Goal: Transaction & Acquisition: Download file/media

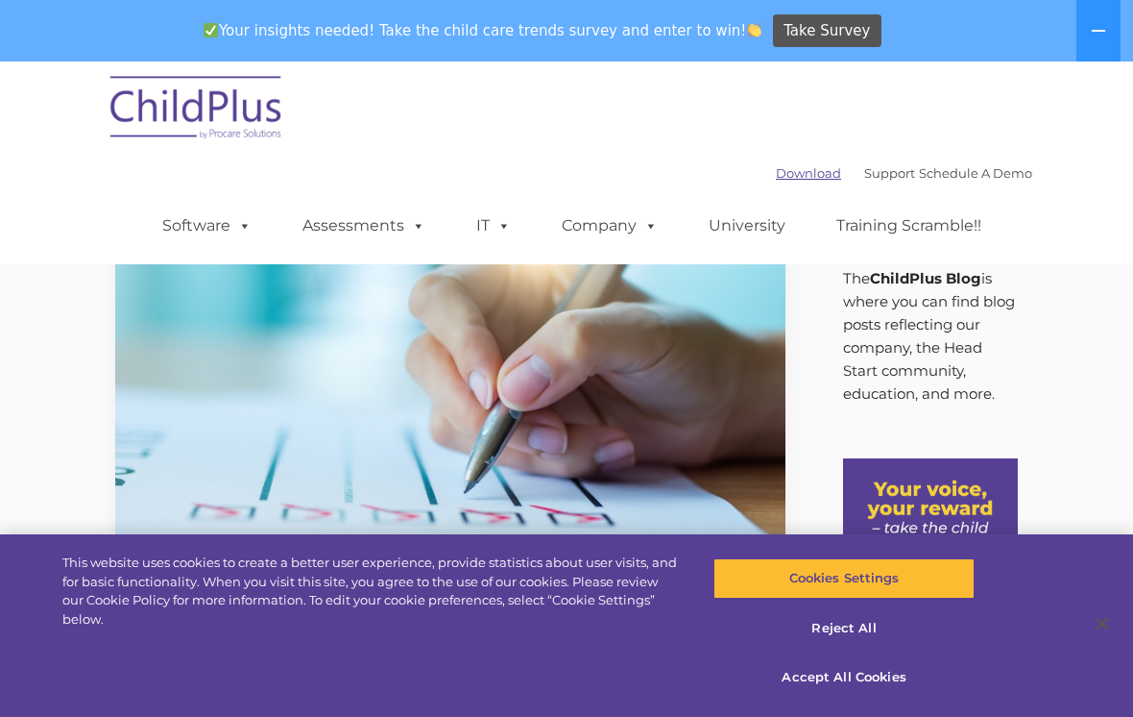
click at [776, 177] on link "Download" at bounding box center [808, 172] width 65 height 15
click at [363, 224] on link "Assessments" at bounding box center [363, 226] width 161 height 38
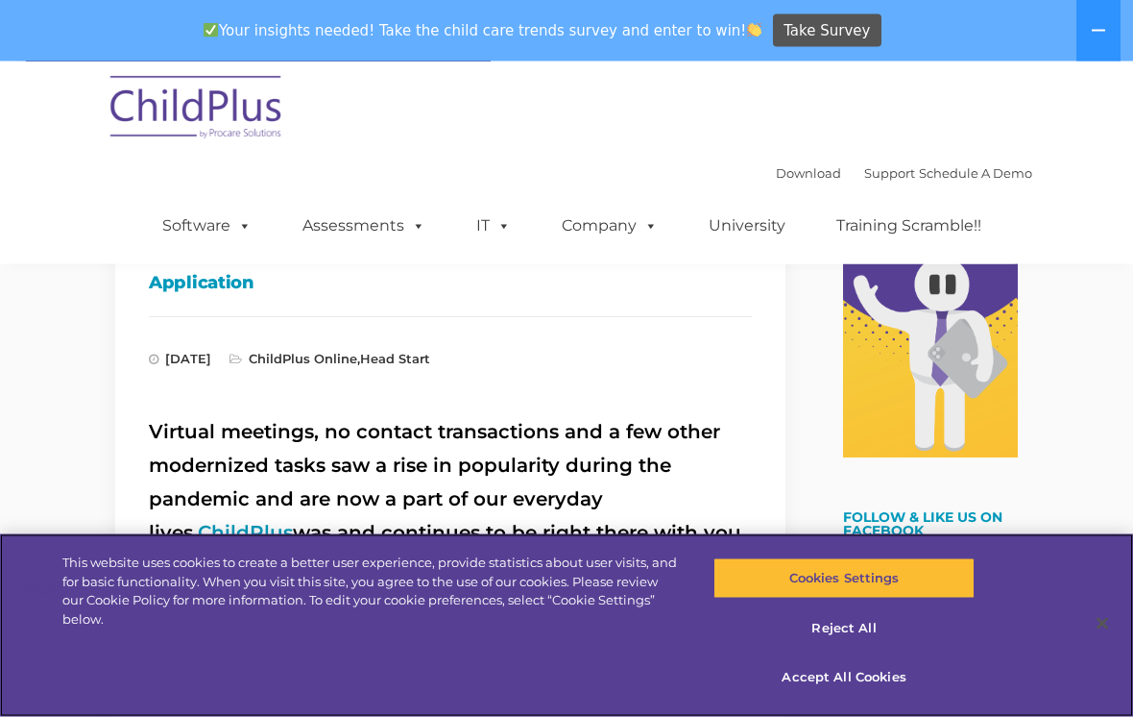
scroll to position [362, 0]
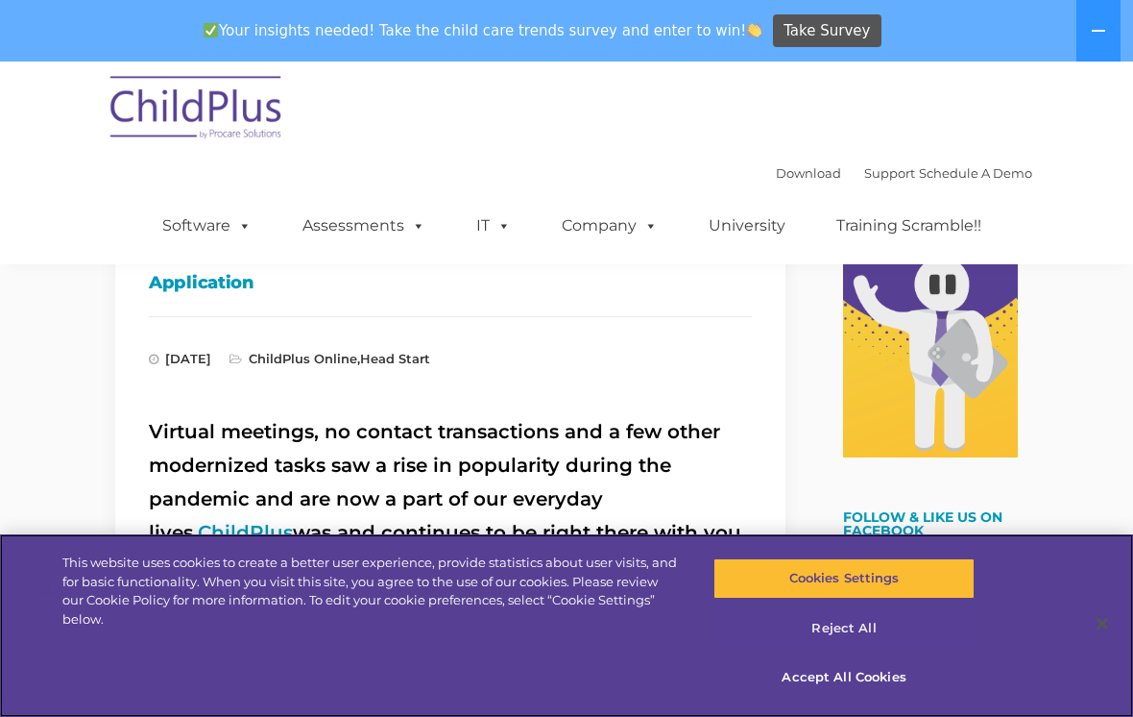
click at [871, 648] on button "Reject All" at bounding box center [844, 628] width 260 height 40
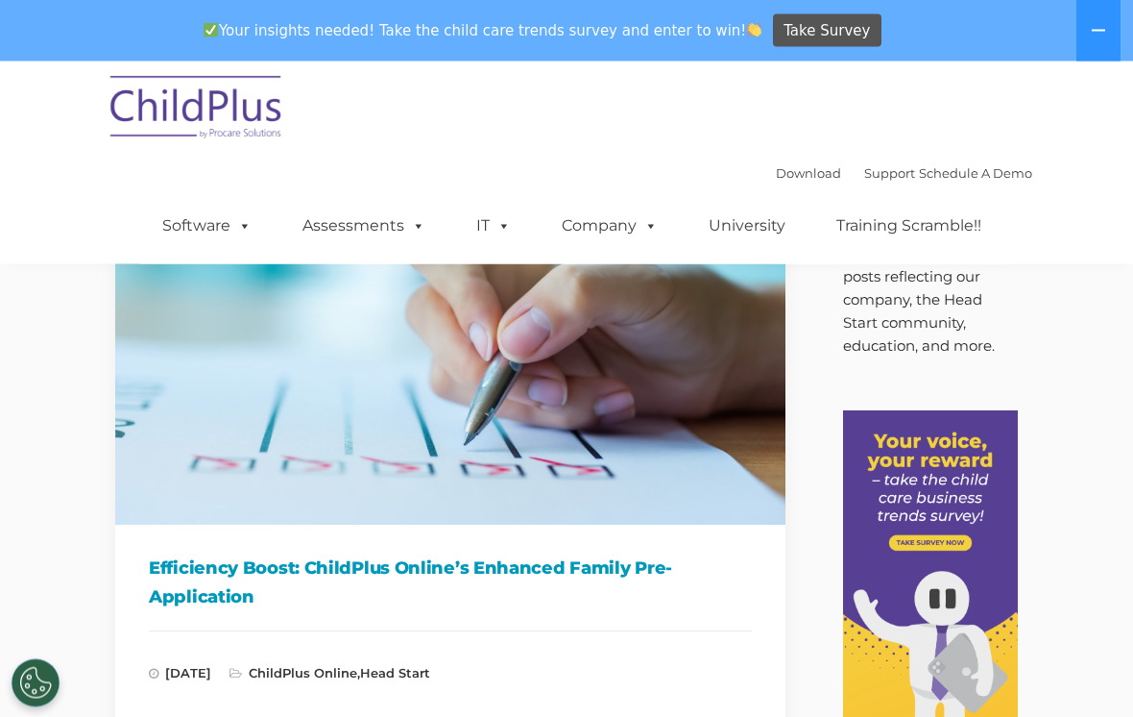
scroll to position [0, 0]
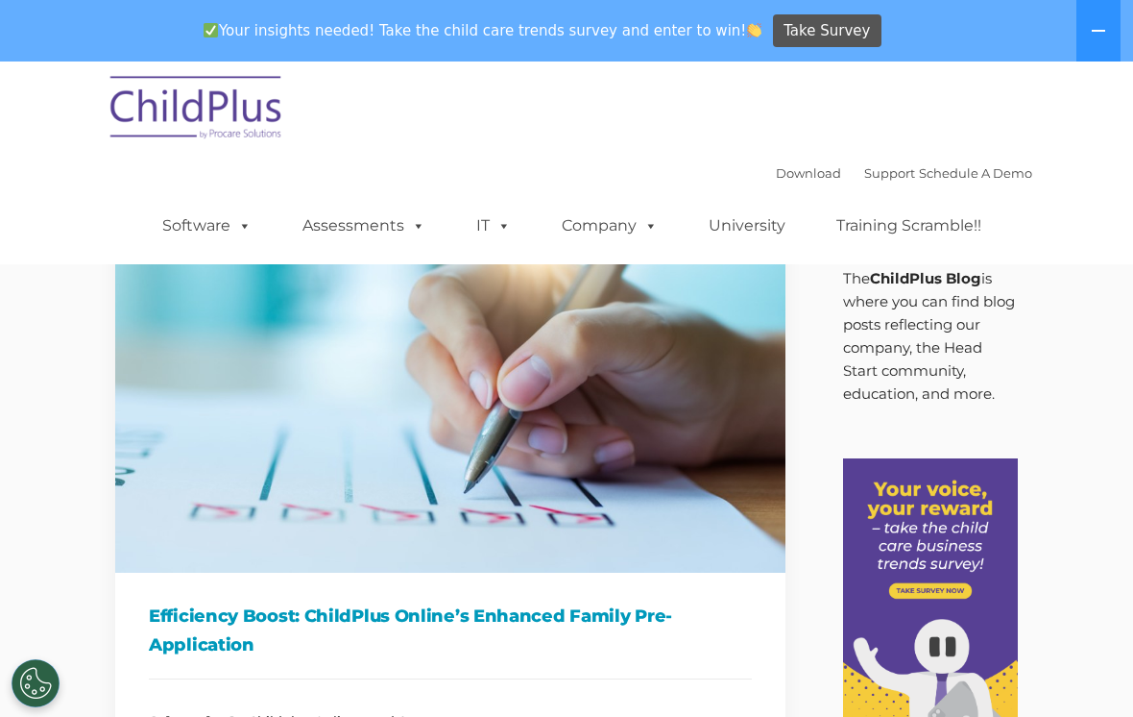
click at [246, 100] on img at bounding box center [197, 110] width 192 height 96
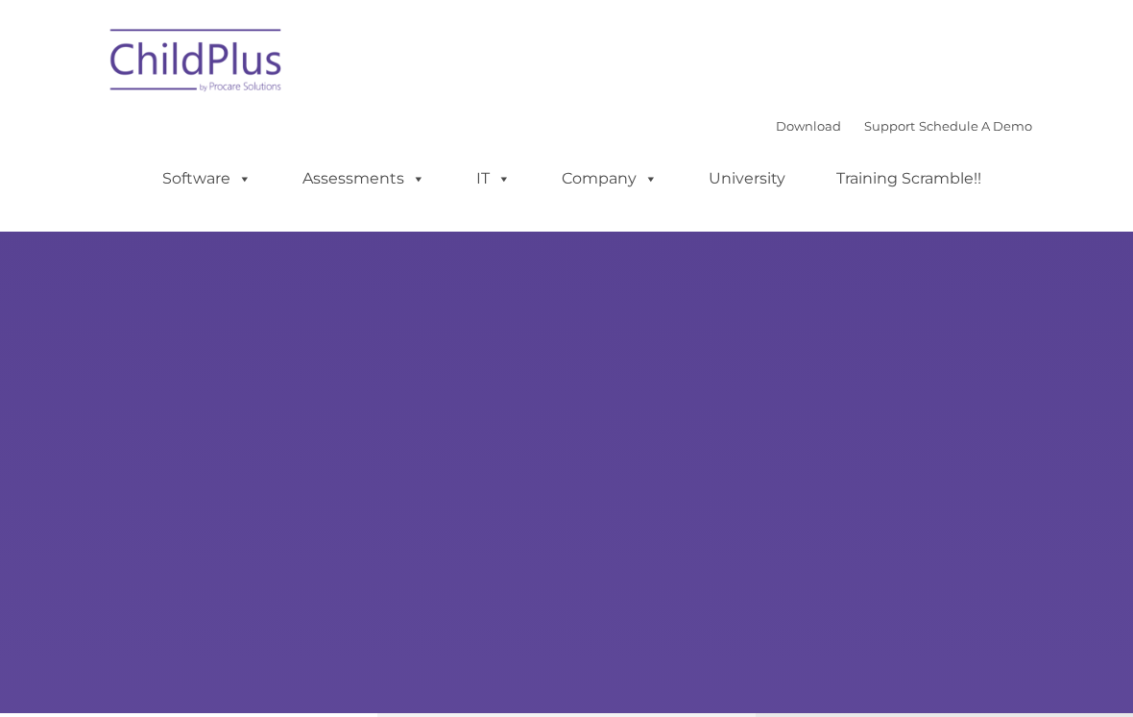
type input ""
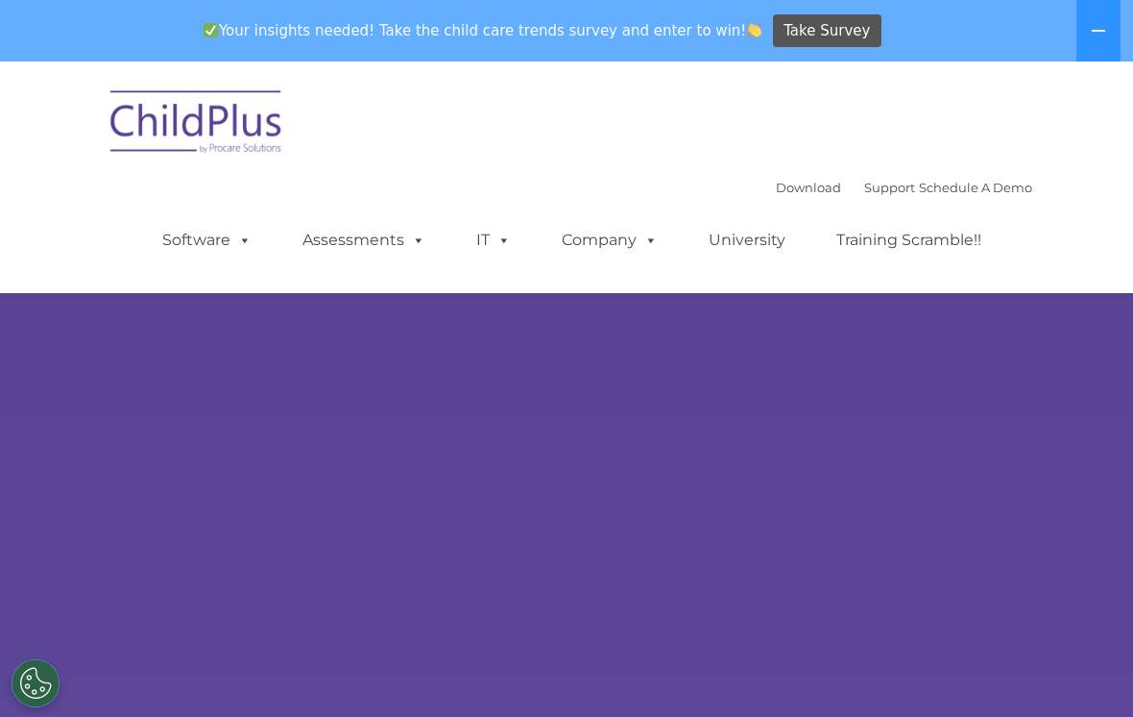
select select "MEDIUM"
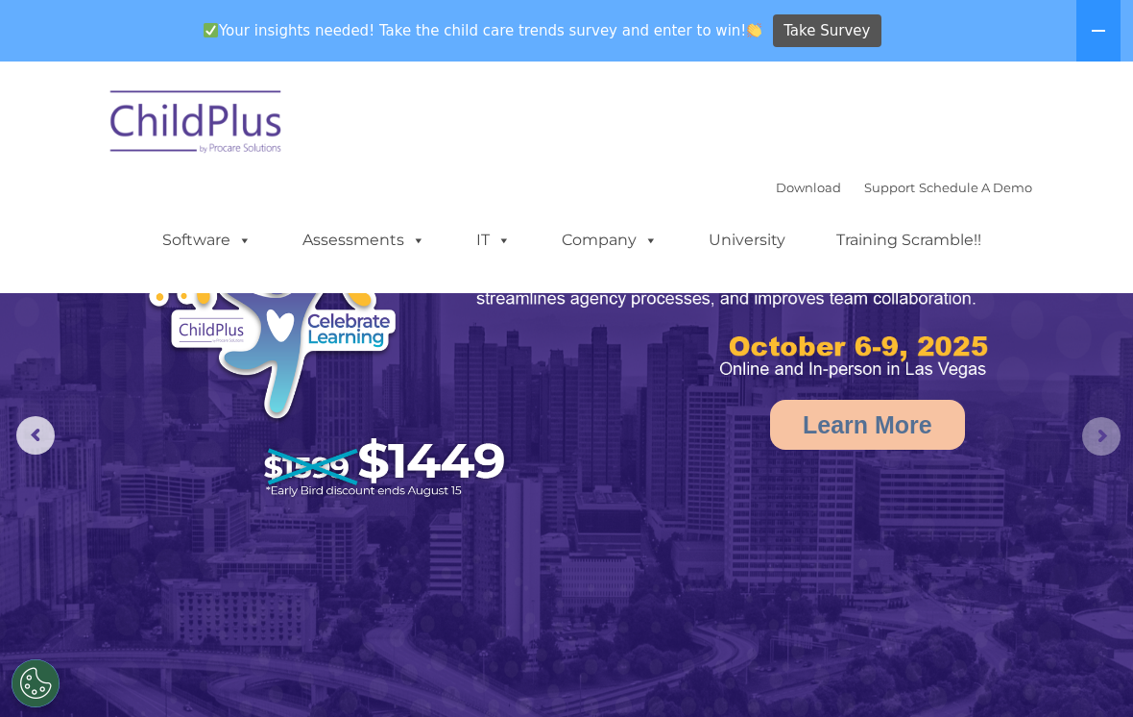
click at [1106, 426] on rs-arrow at bounding box center [1101, 436] width 38 height 38
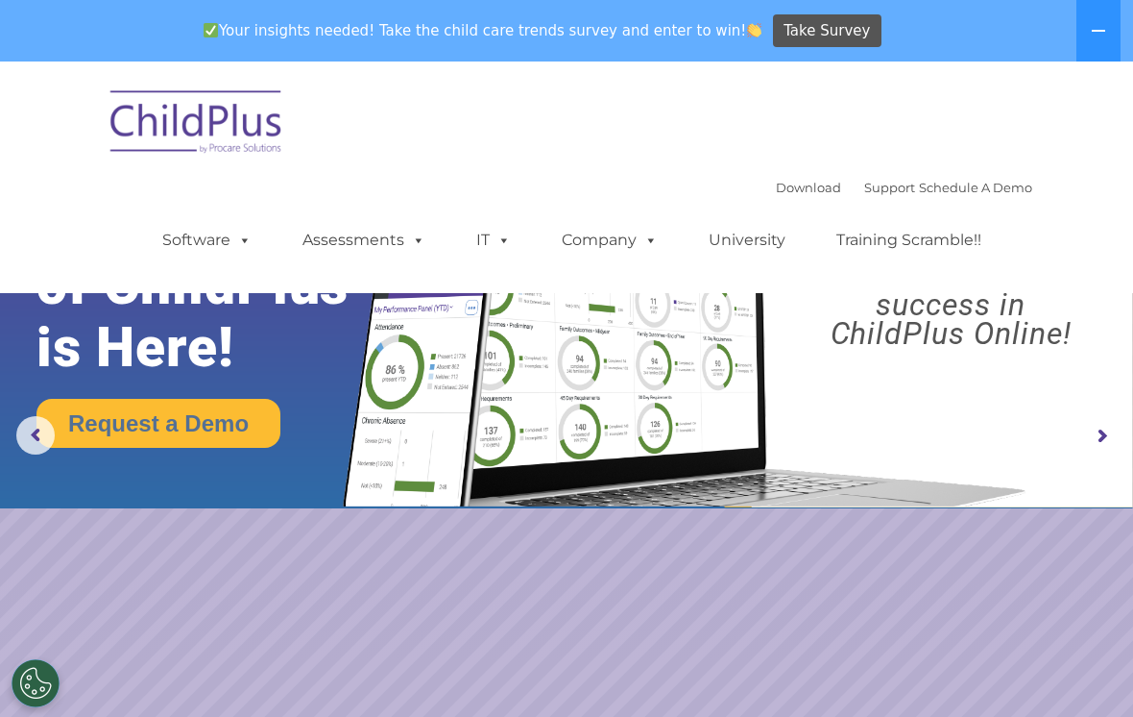
click at [1104, 430] on rs-arrow at bounding box center [1101, 436] width 38 height 38
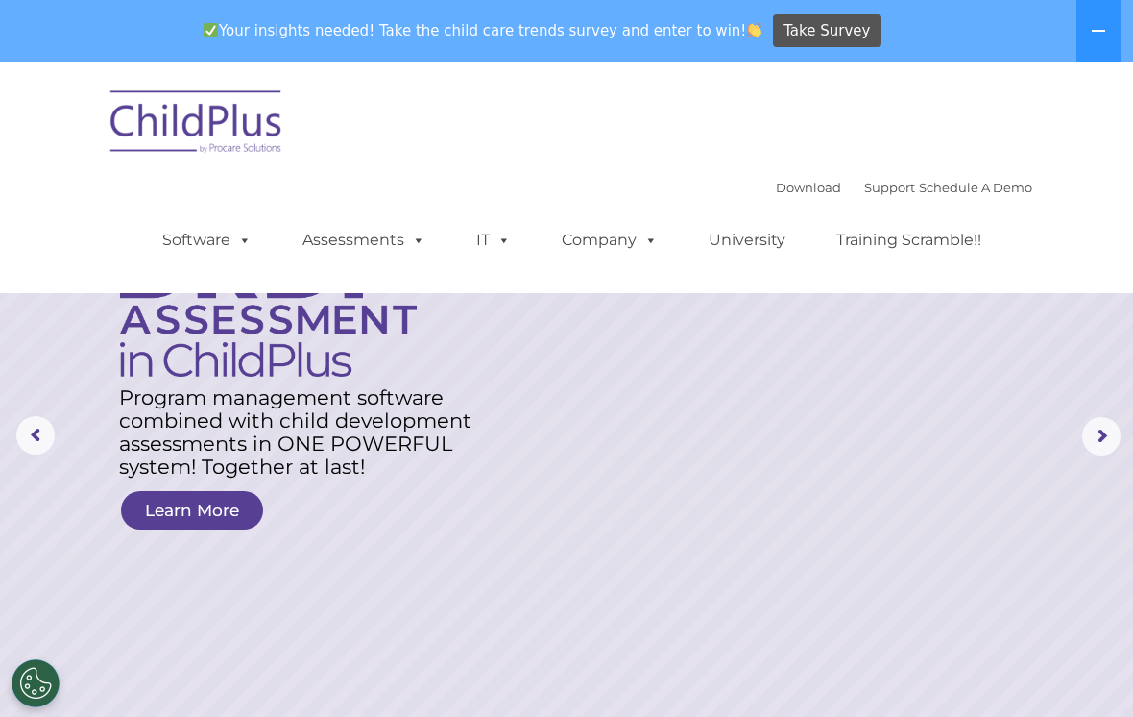
click at [1102, 435] on rs-arrow at bounding box center [1101, 436] width 38 height 38
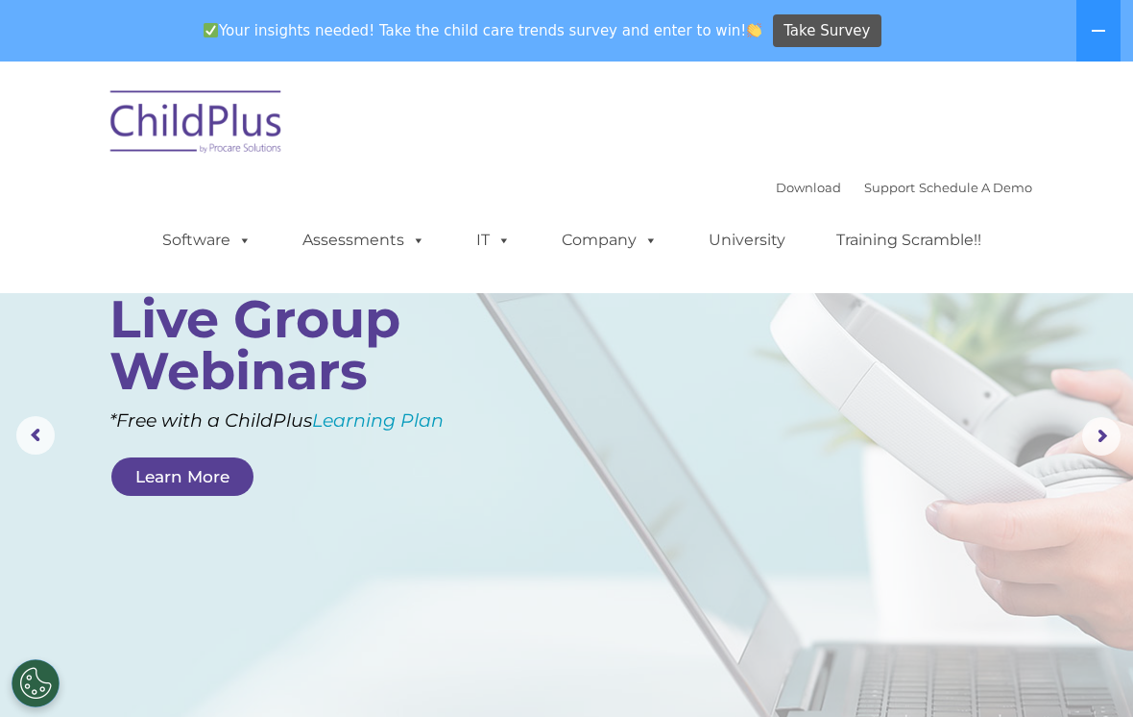
click at [1102, 427] on rs-arrow at bounding box center [1101, 436] width 38 height 38
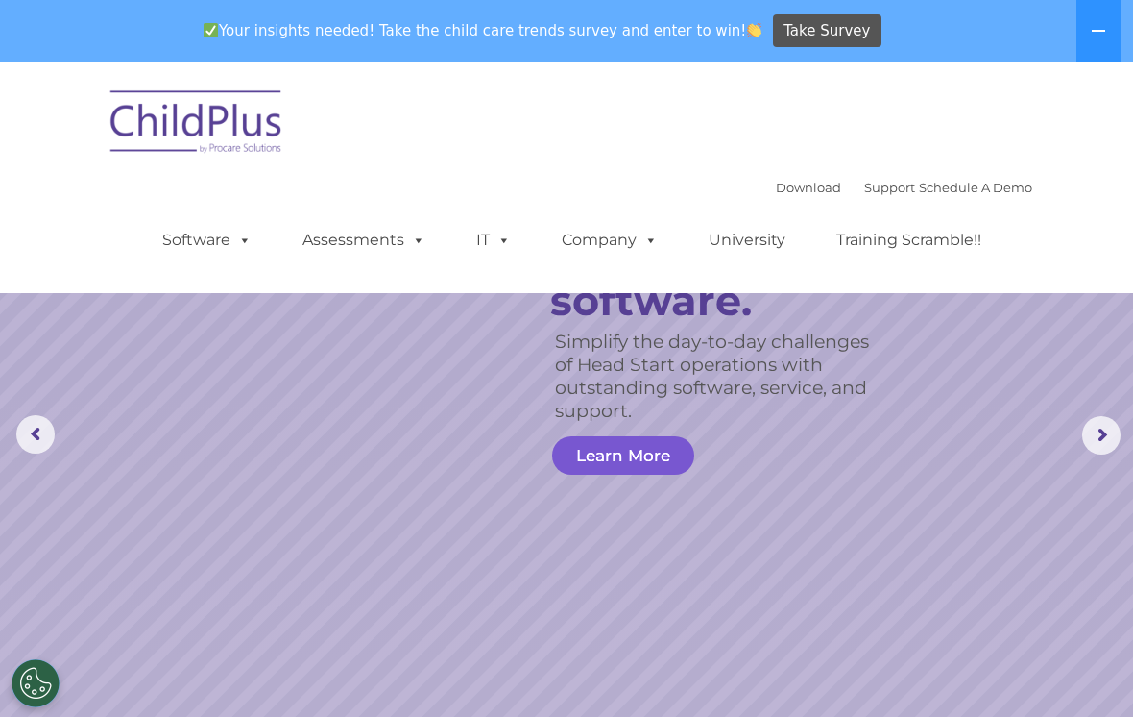
click at [633, 444] on link "Learn More" at bounding box center [623, 455] width 142 height 38
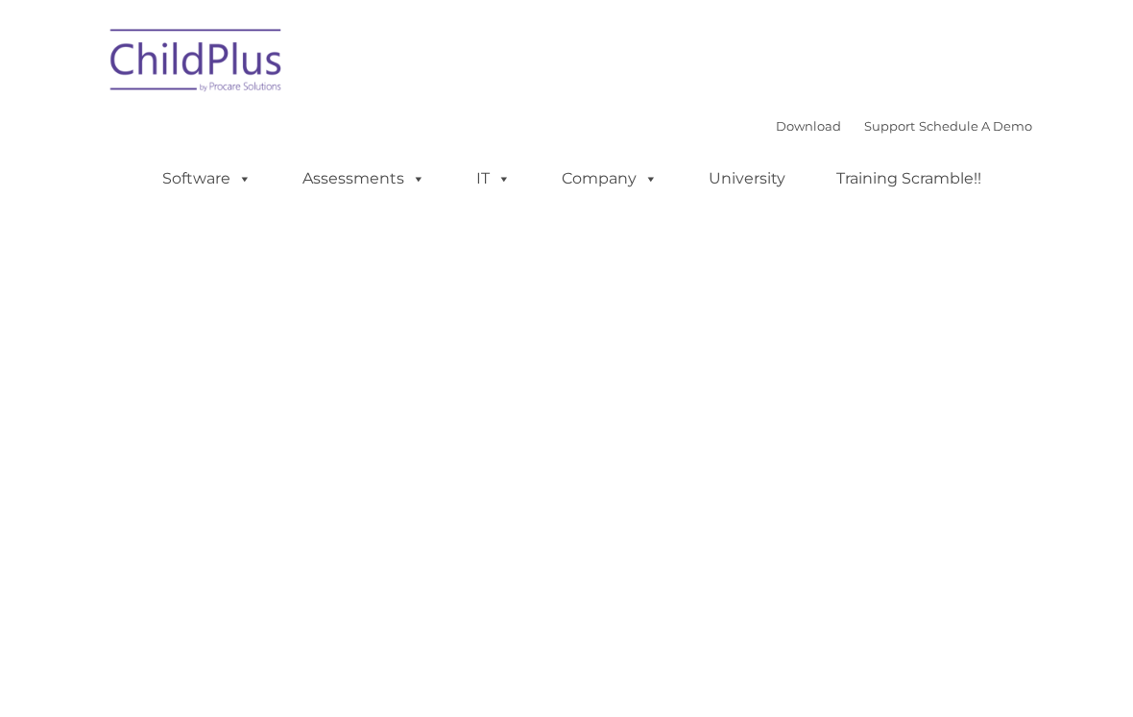
type input ""
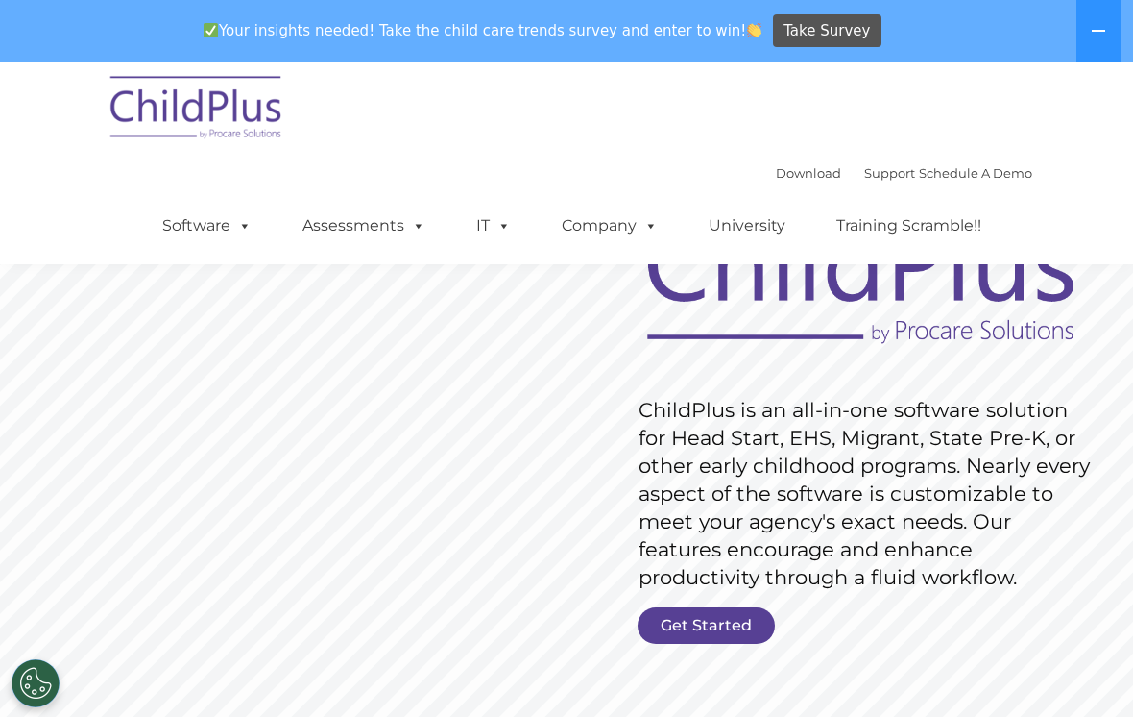
scroll to position [77, 0]
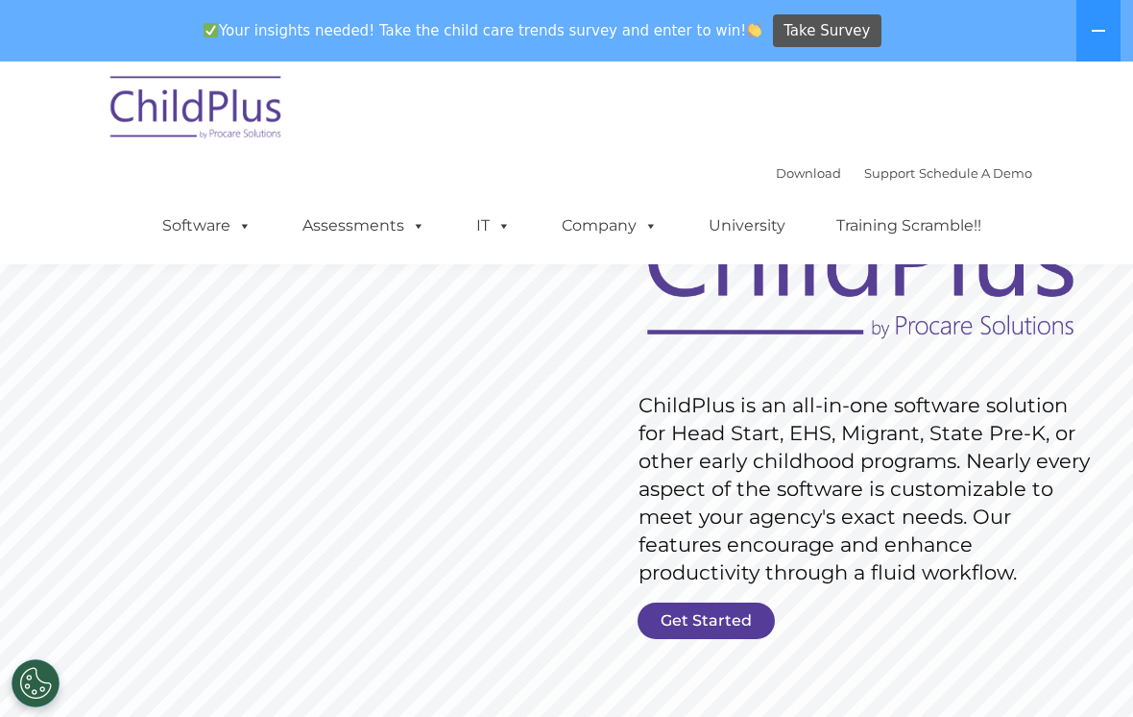
click at [703, 614] on link "Get Started" at bounding box center [706, 620] width 137 height 36
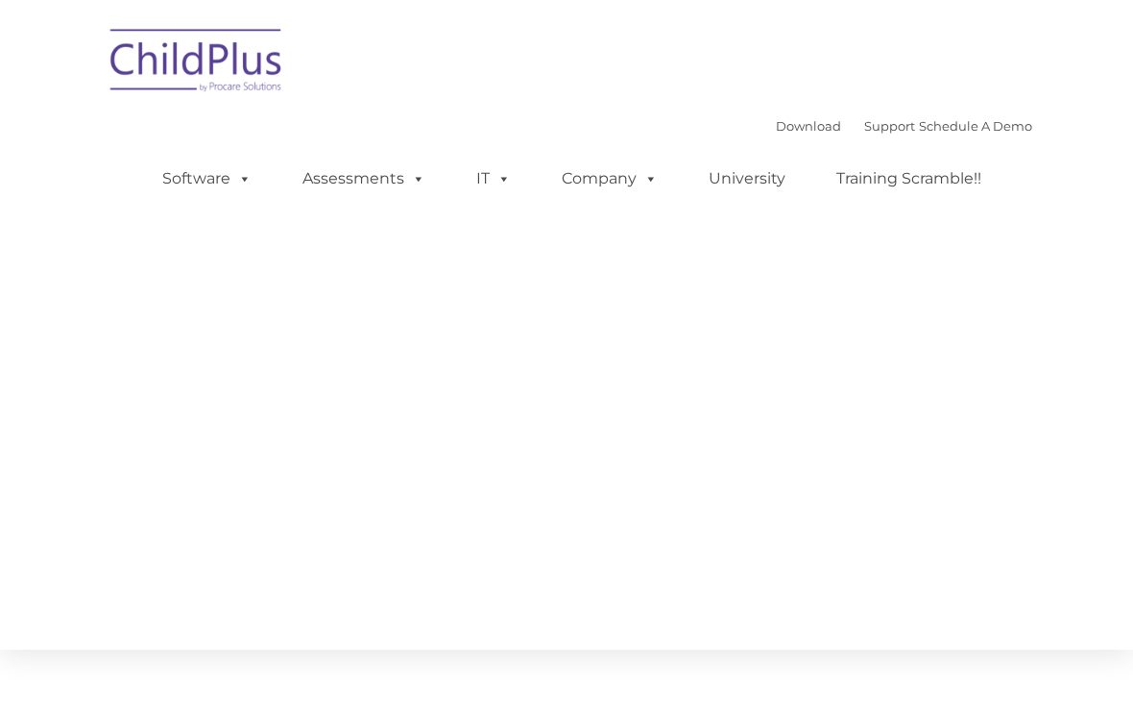
type input ""
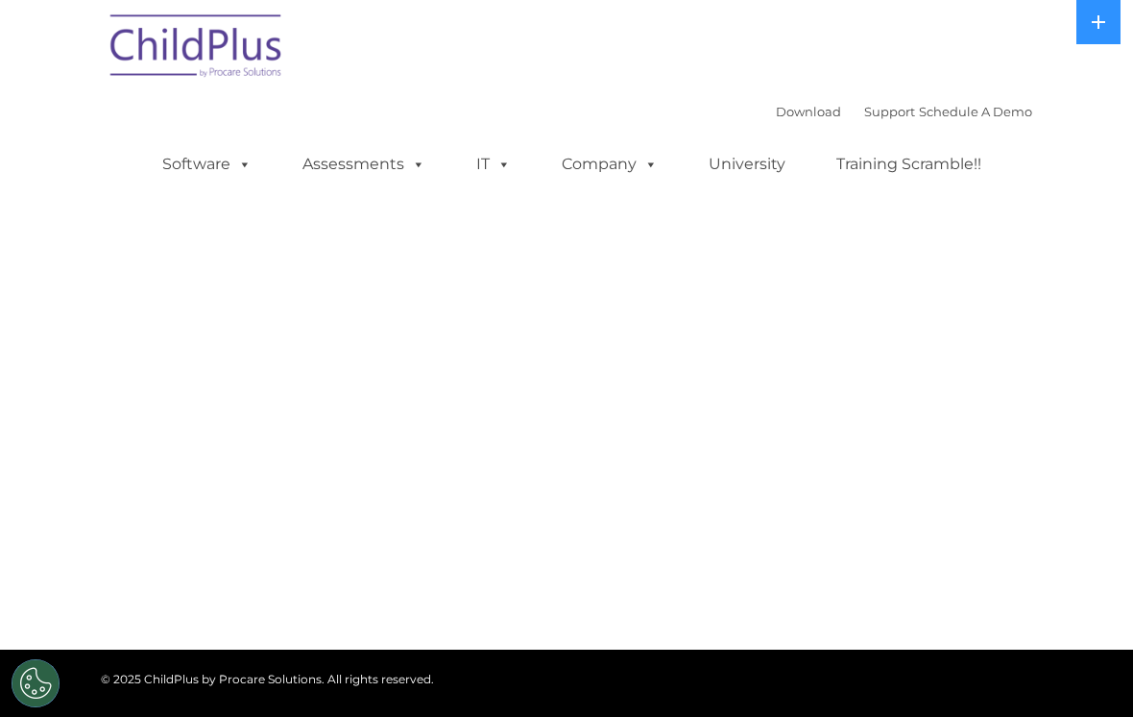
select select "MEDIUM"
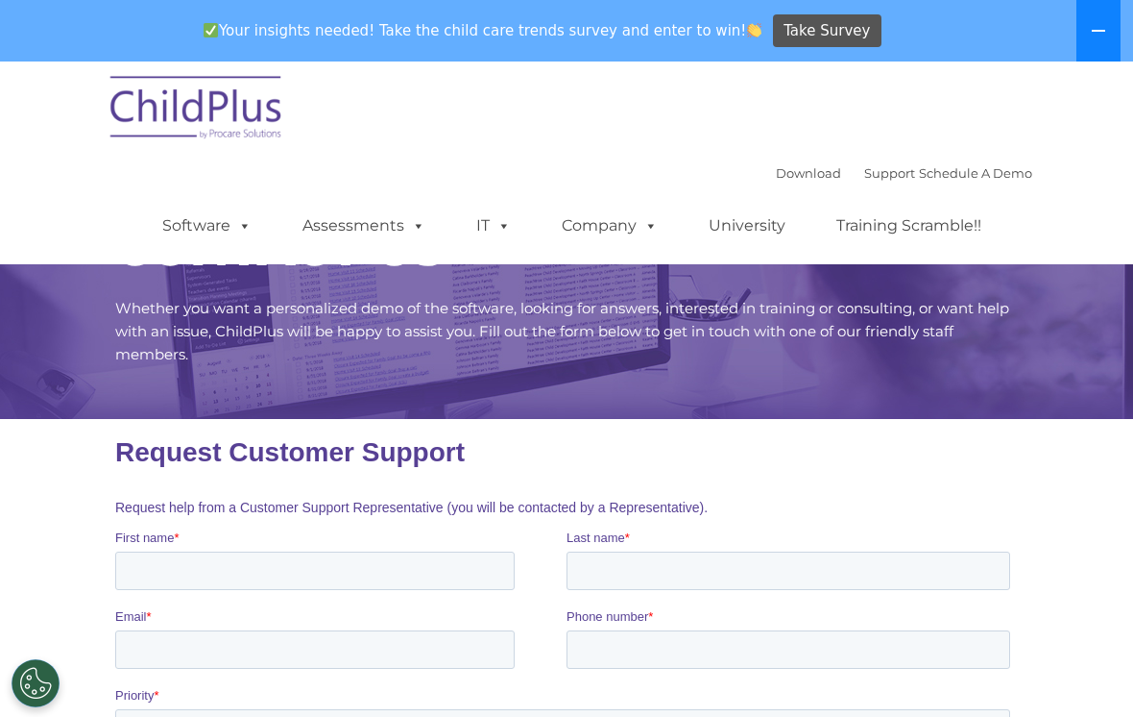
click at [1099, 27] on icon at bounding box center [1098, 30] width 15 height 15
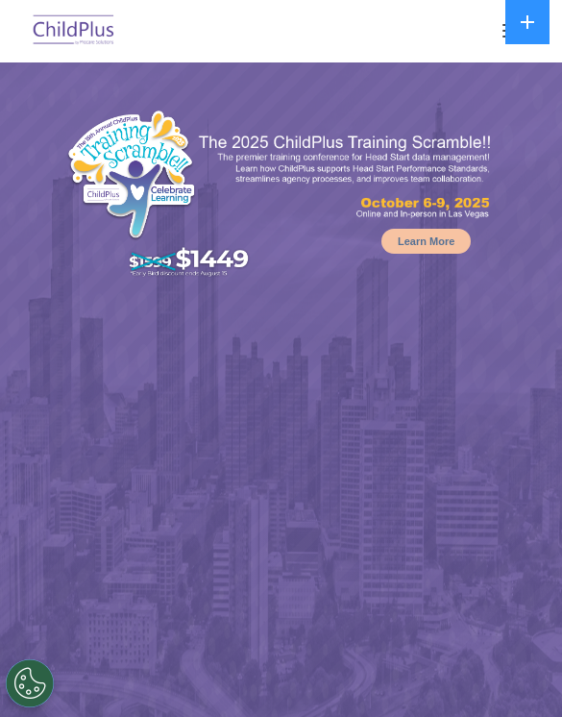
select select "MEDIUM"
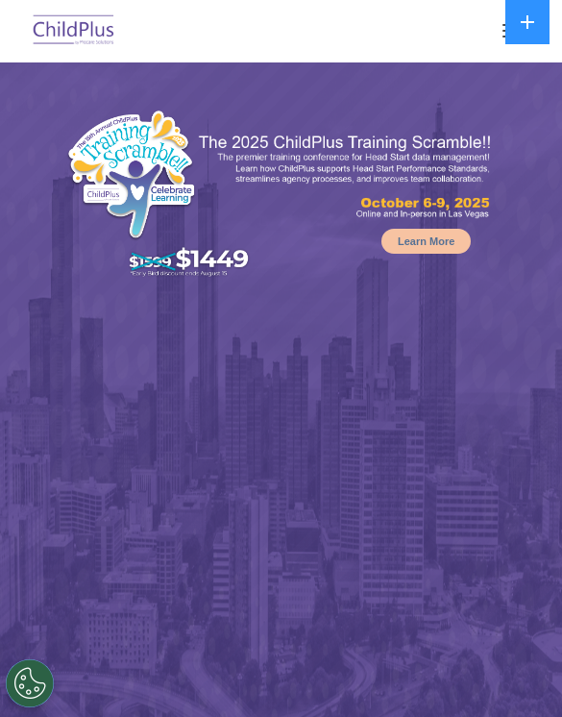
select select "MEDIUM"
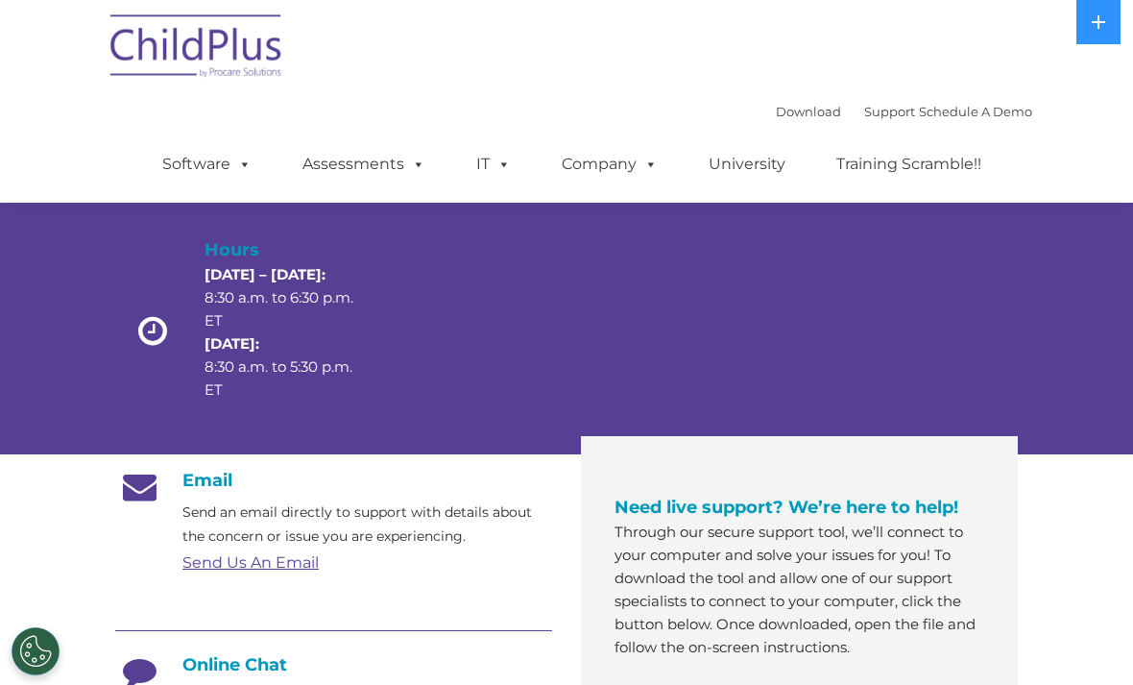
scroll to position [58, 0]
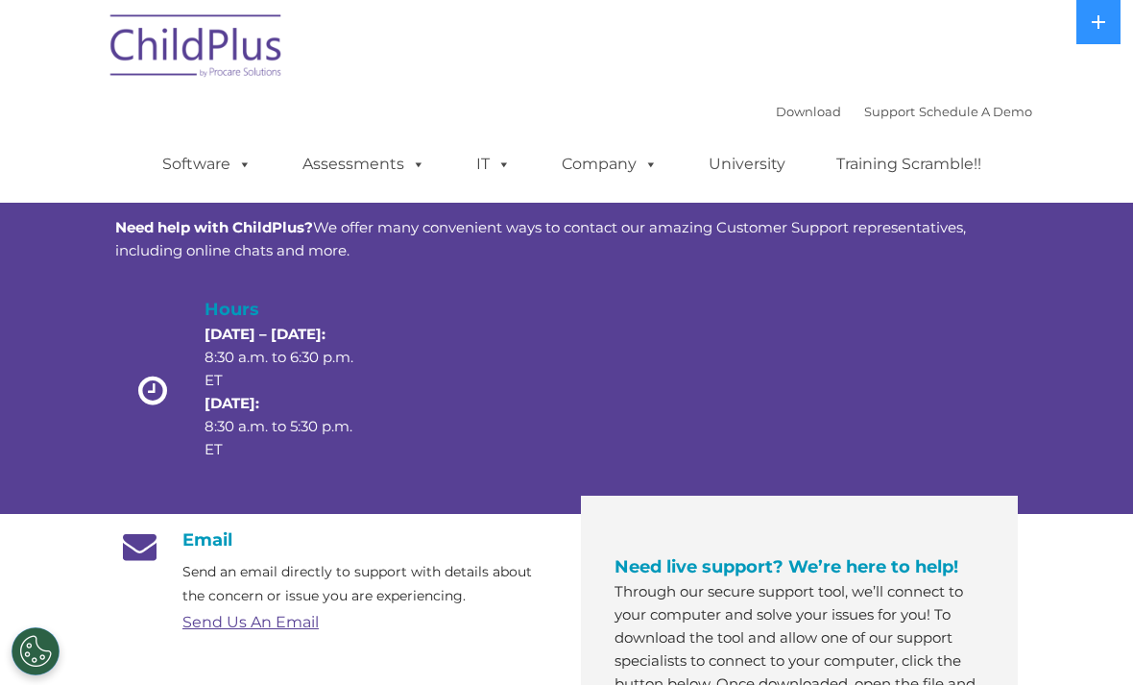
scroll to position [59, 0]
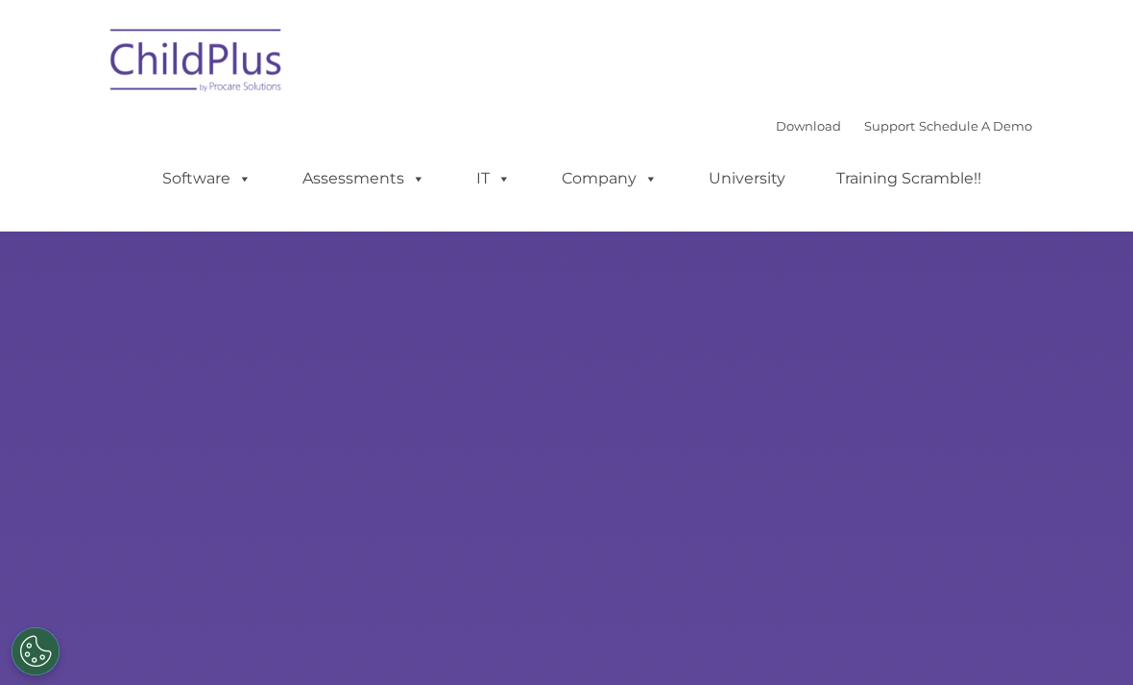
type input ""
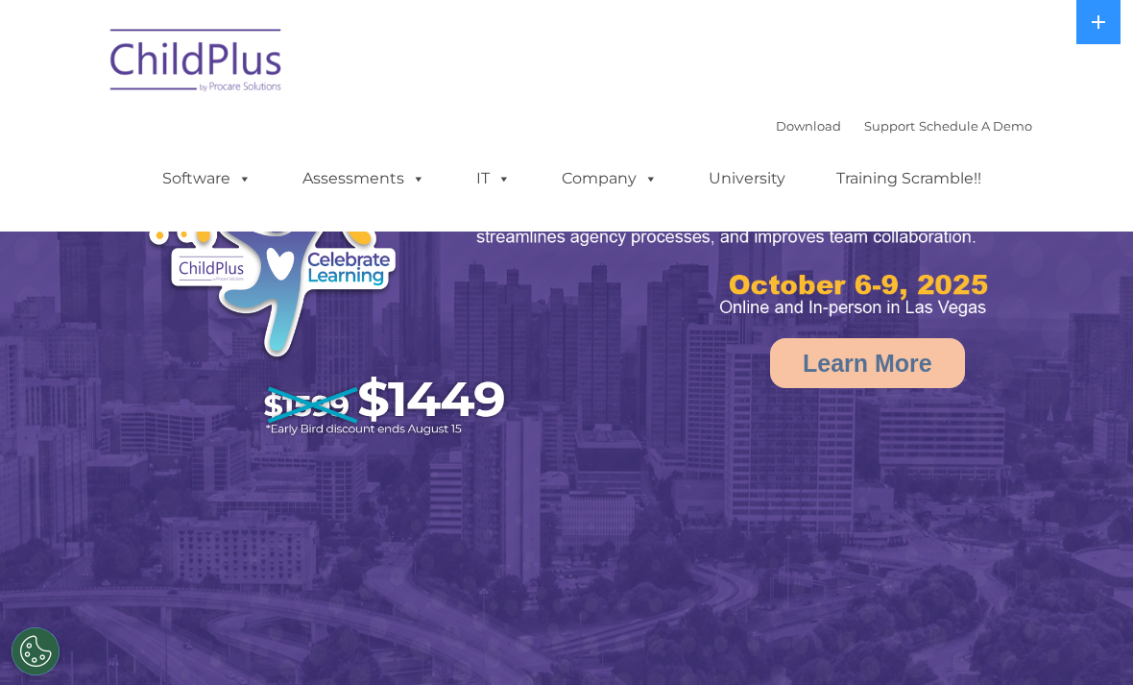
select select "MEDIUM"
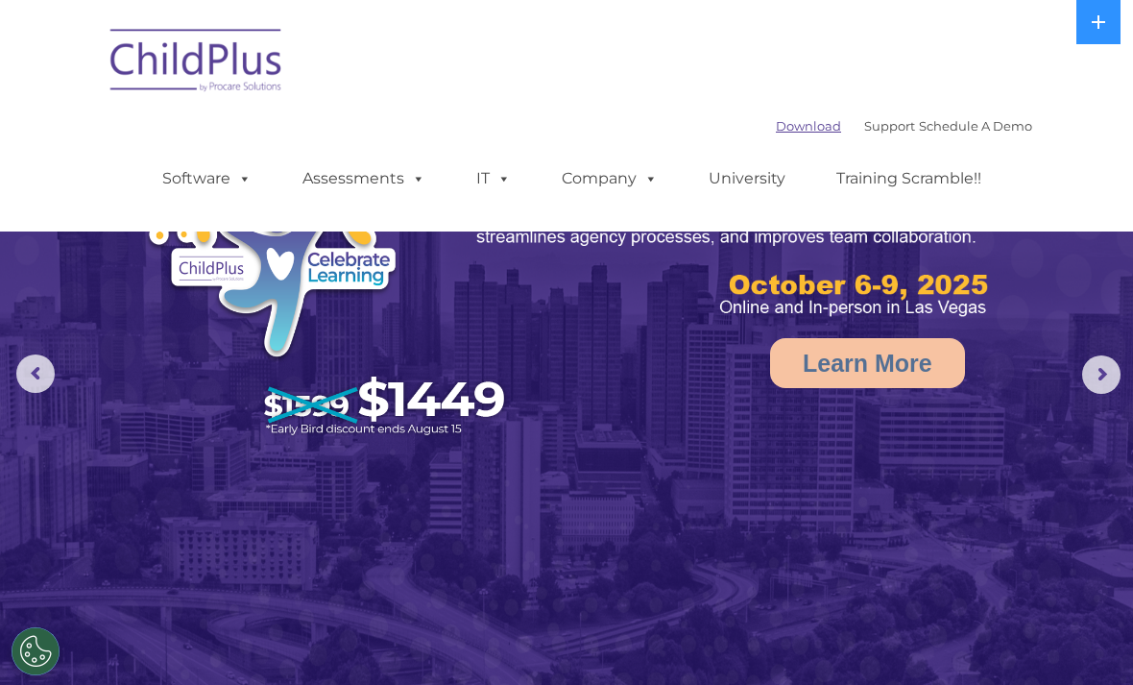
click at [790, 128] on link "Download" at bounding box center [808, 125] width 65 height 15
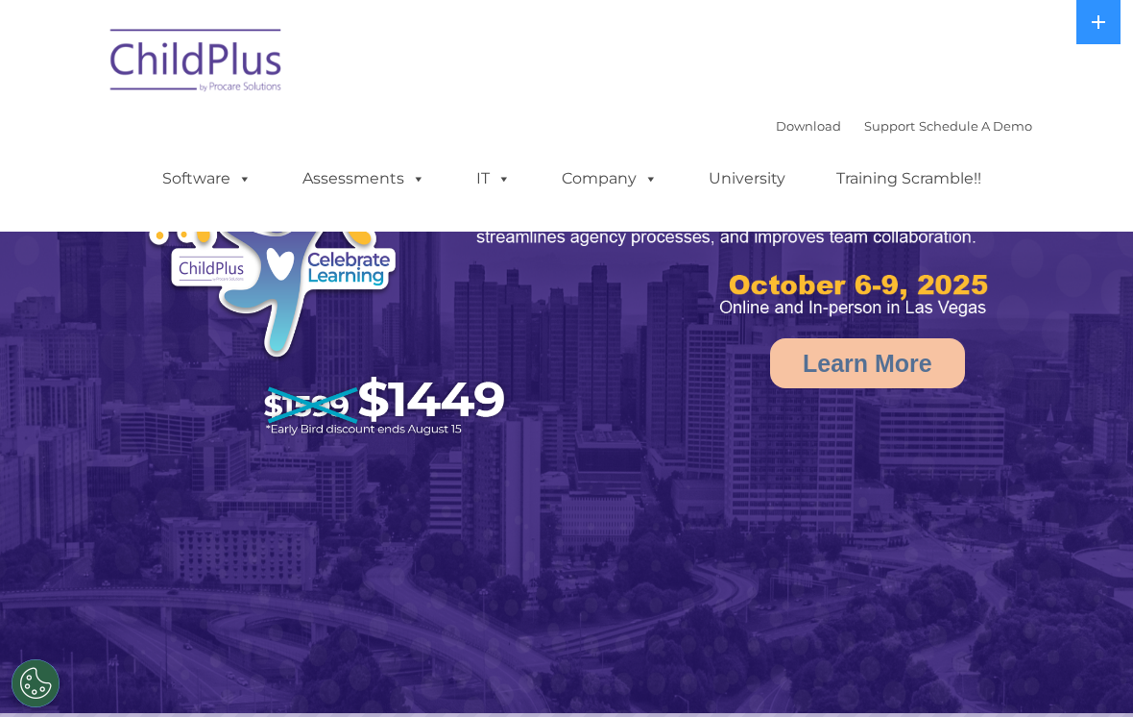
select select "MEDIUM"
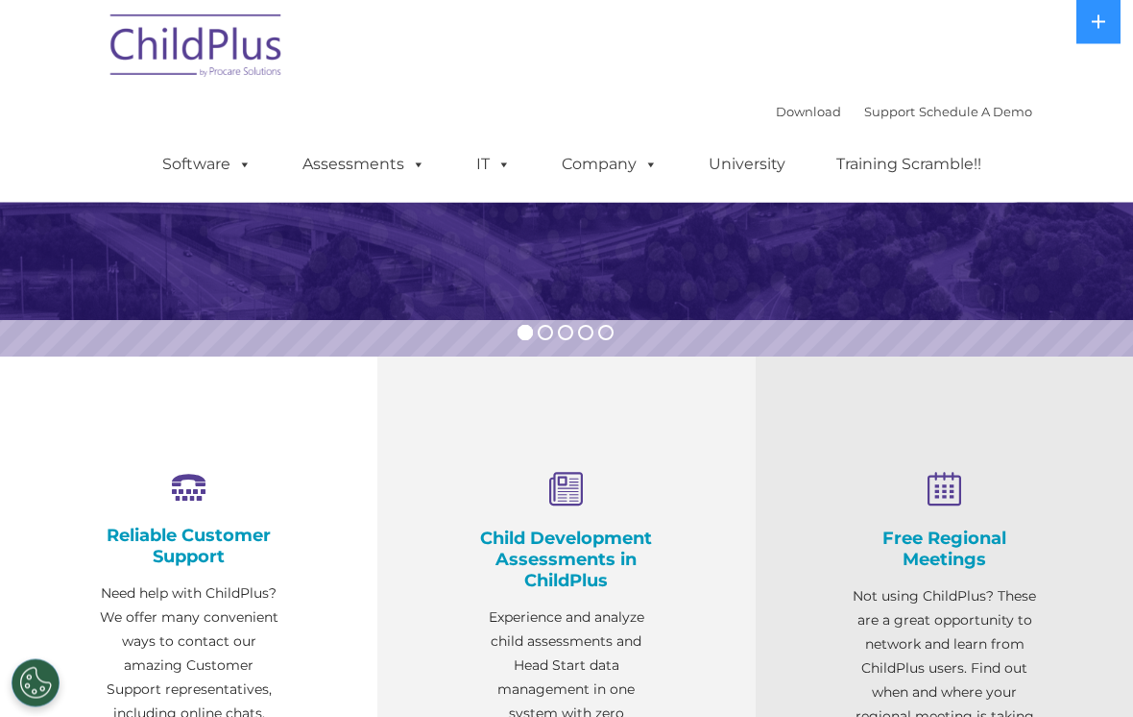
scroll to position [394, 0]
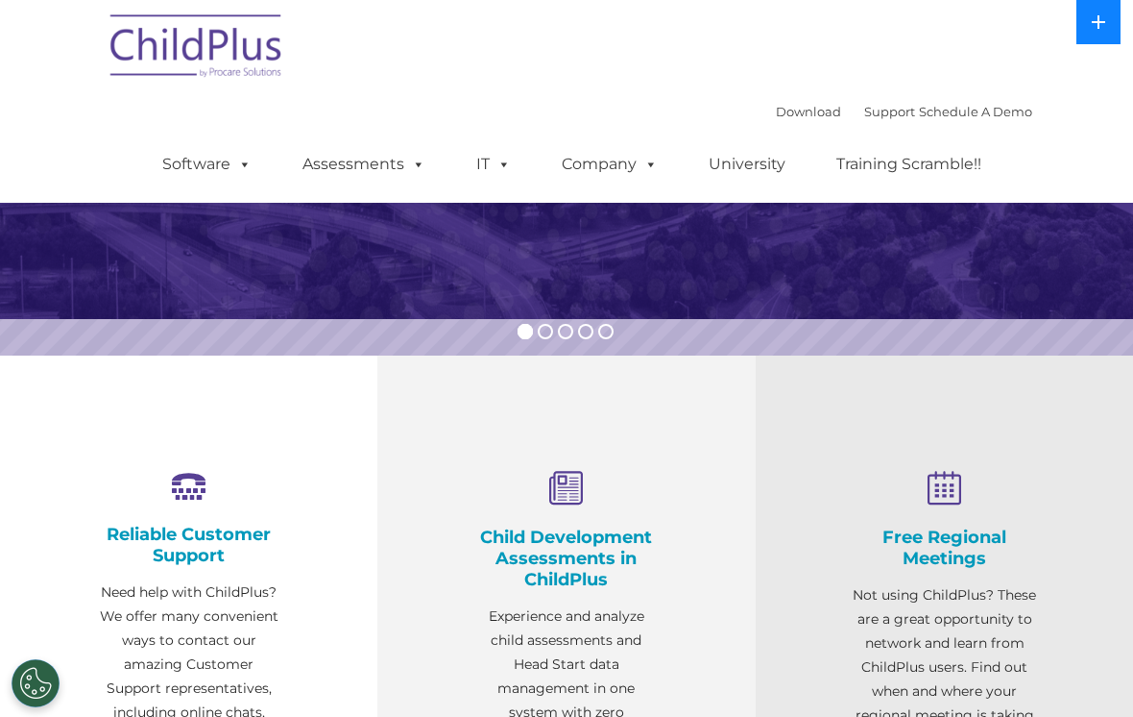
click at [1098, 21] on icon at bounding box center [1098, 21] width 13 height 13
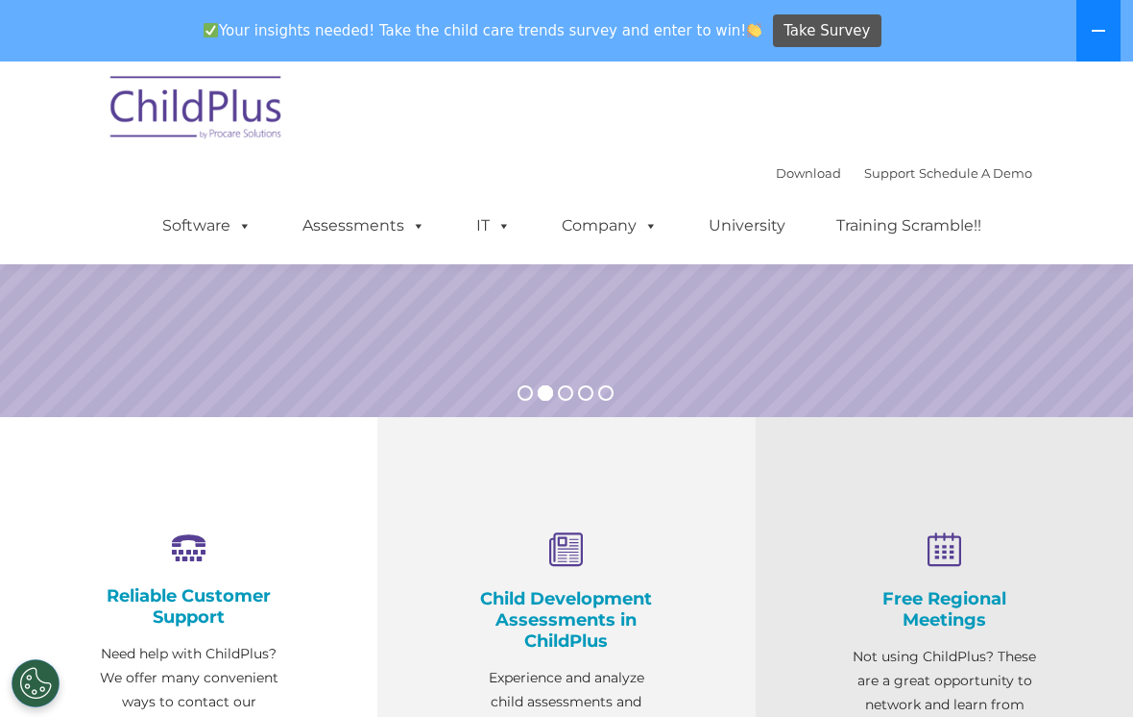
click at [1103, 27] on icon at bounding box center [1098, 30] width 15 height 15
